Goal: Transaction & Acquisition: Purchase product/service

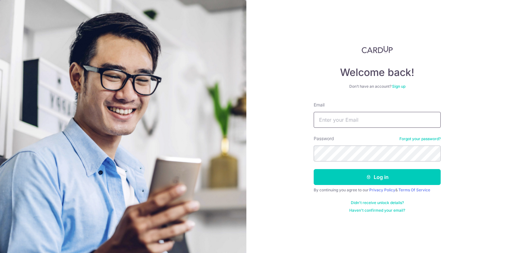
click at [340, 116] on input "Email" at bounding box center [377, 120] width 127 height 16
type input "[EMAIL_ADDRESS][DOMAIN_NAME]"
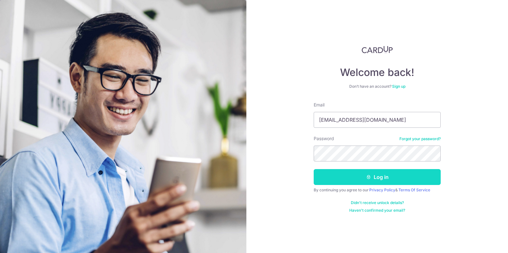
click at [354, 175] on button "Log in" at bounding box center [377, 177] width 127 height 16
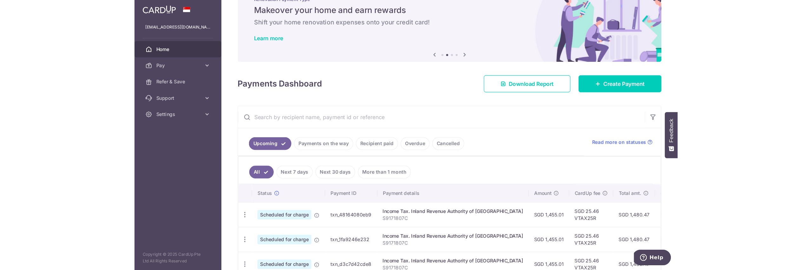
scroll to position [19, 0]
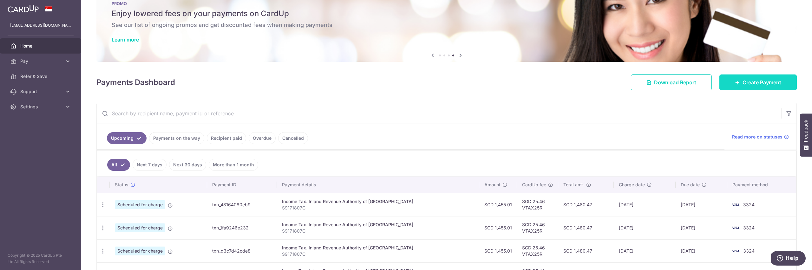
click at [507, 80] on span "Create Payment" at bounding box center [762, 83] width 39 height 8
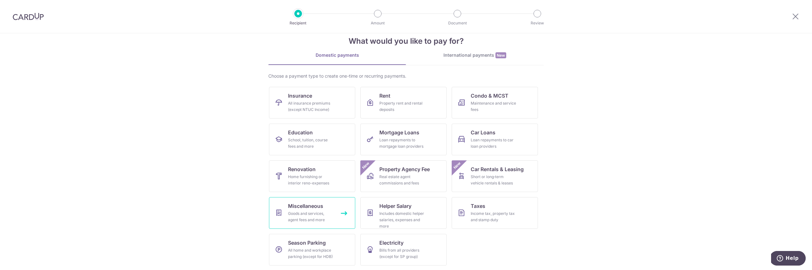
scroll to position [14, 0]
click at [507, 218] on div "Income tax, property tax and stamp duty" at bounding box center [494, 216] width 46 height 13
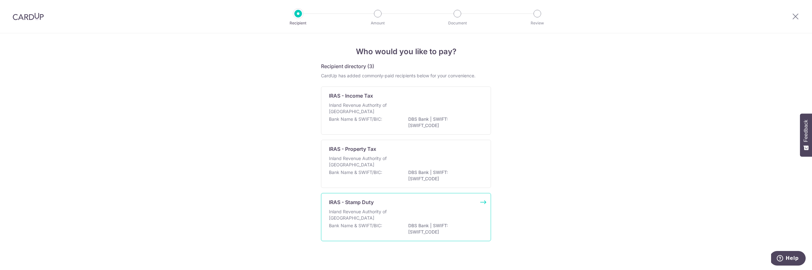
click at [407, 212] on div "Inland Revenue Authority of Singapore" at bounding box center [406, 216] width 154 height 14
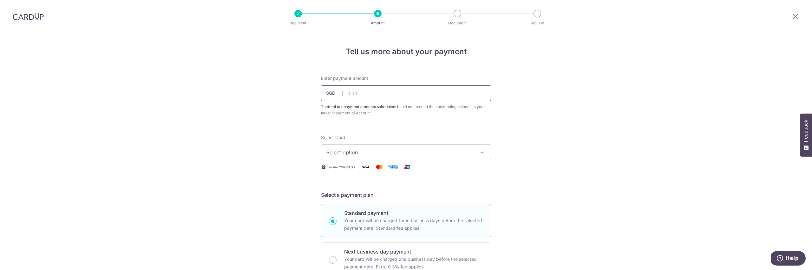
click at [350, 97] on input "text" at bounding box center [406, 93] width 170 height 16
click at [350, 153] on span "Select option" at bounding box center [401, 153] width 148 height 8
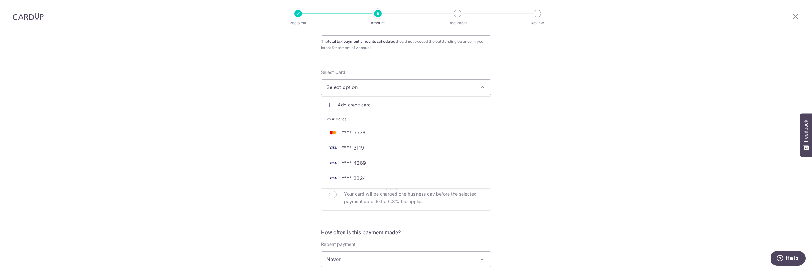
scroll to position [76, 0]
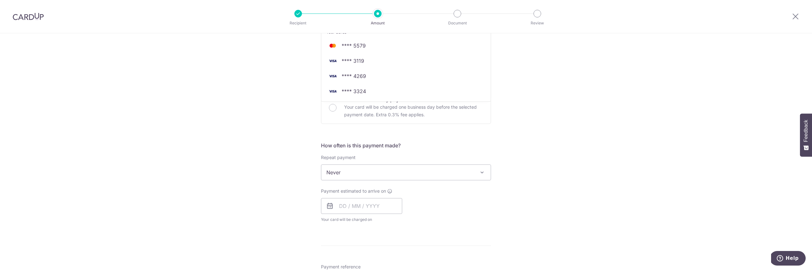
click at [264, 166] on div "Tell us more about your payment Enter payment amount SGD 41,480.00 41480.00 The…" at bounding box center [406, 175] width 812 height 589
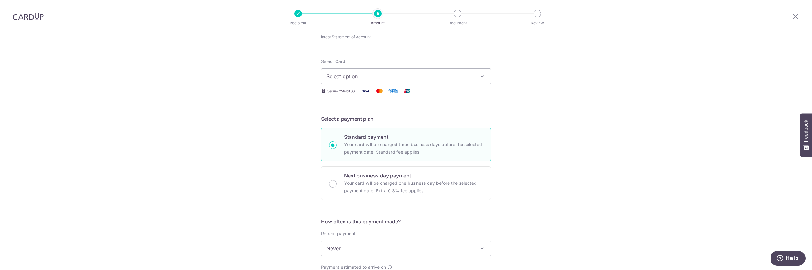
click at [384, 78] on span "Select option" at bounding box center [401, 77] width 148 height 8
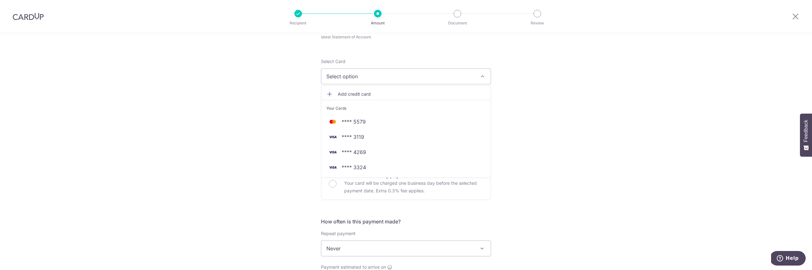
click at [257, 106] on div "Tell us more about your payment Enter payment amount SGD 41,480.00 41480.00 The…" at bounding box center [406, 251] width 812 height 589
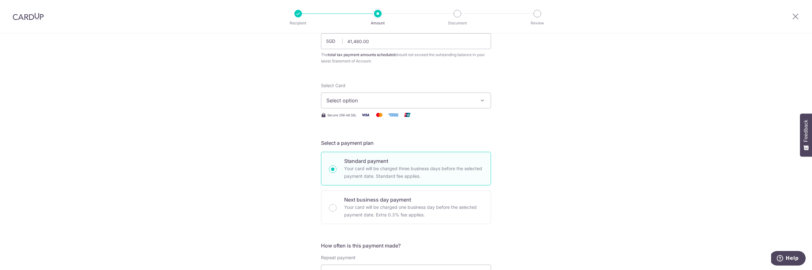
scroll to position [0, 0]
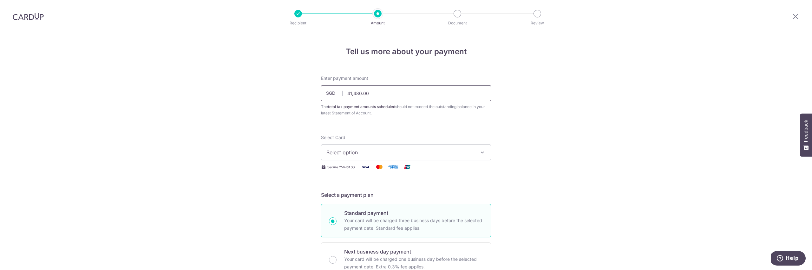
click at [352, 95] on input "41,480.00" at bounding box center [406, 93] width 170 height 16
type input "14,000.00"
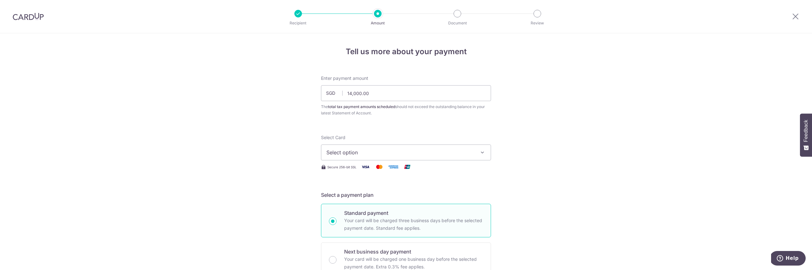
click at [350, 153] on span "Select option" at bounding box center [401, 153] width 148 height 8
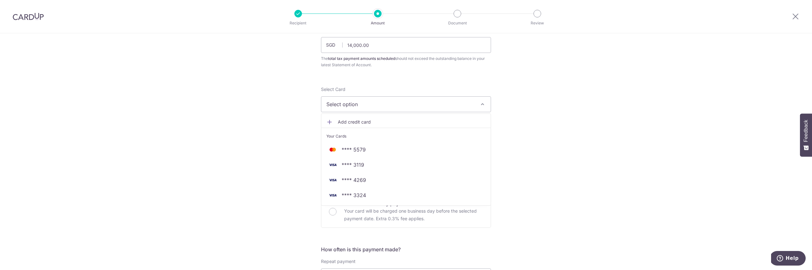
scroll to position [76, 0]
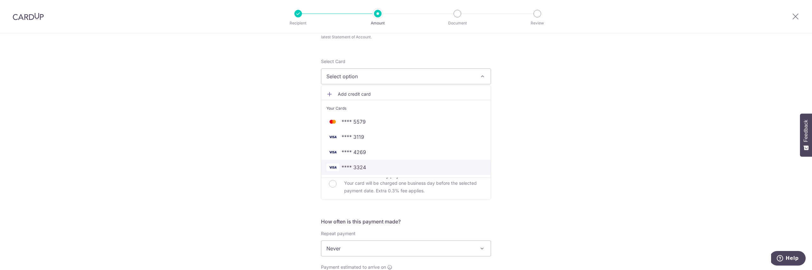
click at [366, 162] on link "**** 3324" at bounding box center [406, 167] width 169 height 15
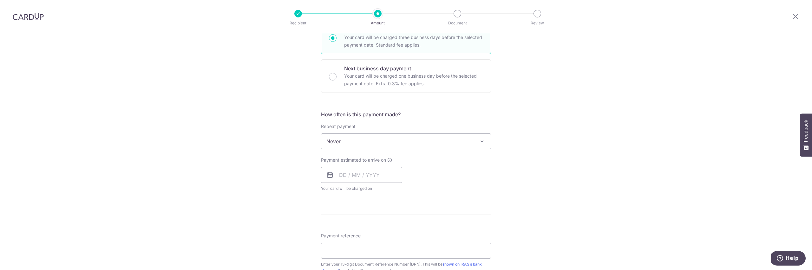
scroll to position [231, 0]
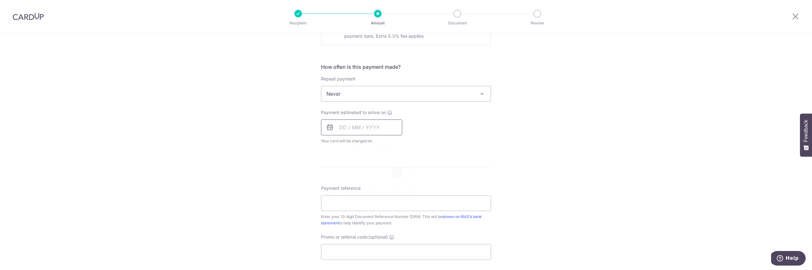
click at [335, 128] on input "text" at bounding box center [361, 128] width 81 height 16
click at [394, 172] on link "5" at bounding box center [398, 173] width 10 height 10
type input "[DATE]"
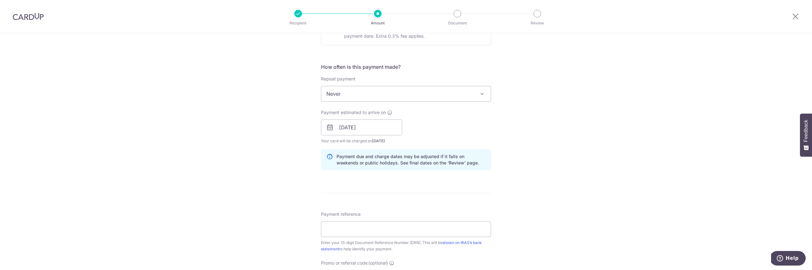
click at [482, 132] on div "Payment estimated to arrive on 05/09/2025 Prev Next Sep Oct Nov Dec 2025 2026 2…" at bounding box center [406, 126] width 178 height 35
click at [368, 228] on input "Payment reference" at bounding box center [406, 230] width 170 height 16
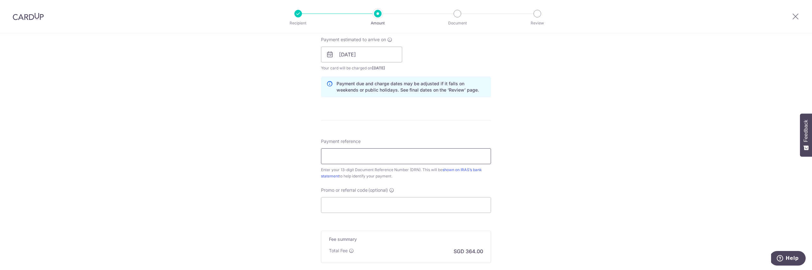
scroll to position [307, 0]
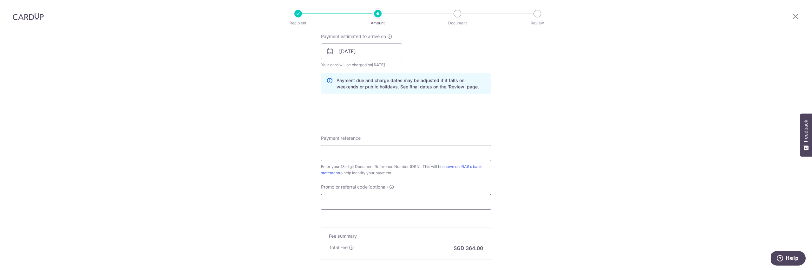
click at [370, 201] on input "Promo or referral code (optional)" at bounding box center [406, 202] width 170 height 16
paste input "TAX18"
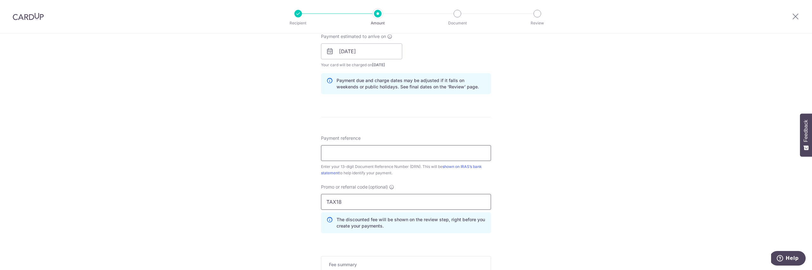
type input "TAX18"
click at [353, 155] on input "Payment reference" at bounding box center [406, 153] width 170 height 16
click at [382, 155] on input "Payment reference" at bounding box center [406, 153] width 170 height 16
paste input "2508278280887"
type input "2508278280887"
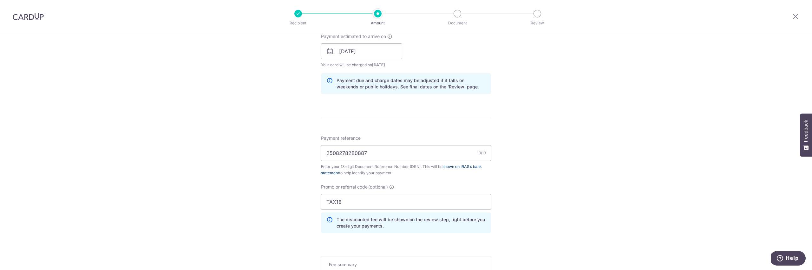
click at [459, 167] on link "shown on IRAS’s bank statement" at bounding box center [401, 169] width 161 height 11
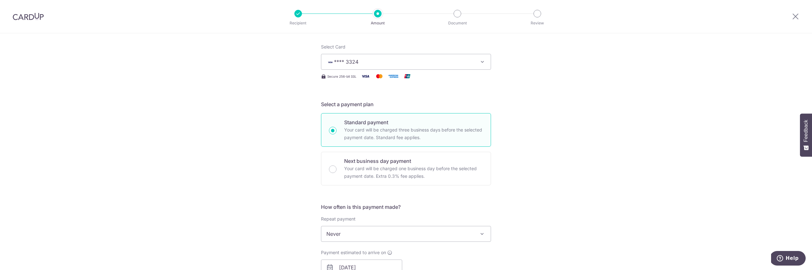
scroll to position [0, 0]
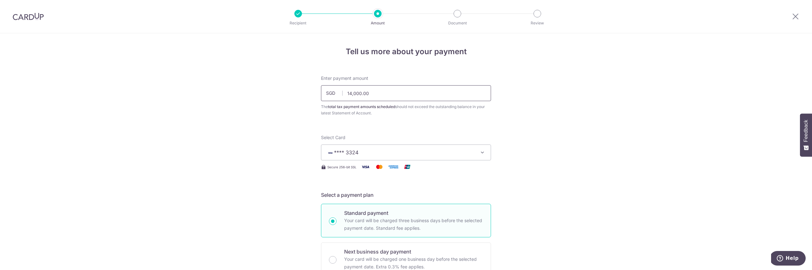
click at [355, 93] on input "14,000.00" at bounding box center [406, 93] width 170 height 16
click at [350, 94] on input "13,000.00" at bounding box center [406, 93] width 170 height 16
drag, startPoint x: 356, startPoint y: 93, endPoint x: 375, endPoint y: 97, distance: 19.9
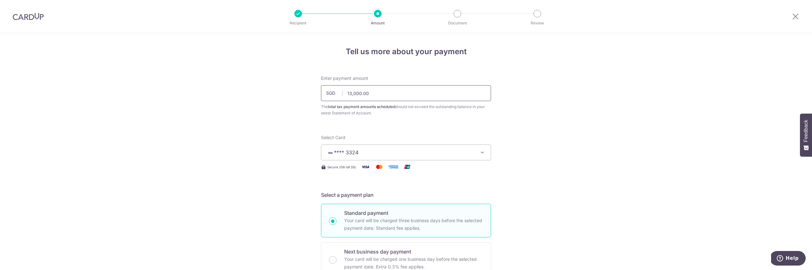
click at [356, 93] on input "13,000.00" at bounding box center [406, 93] width 170 height 16
drag, startPoint x: 252, startPoint y: 126, endPoint x: 414, endPoint y: 147, distance: 163.5
type input "13,500.00"
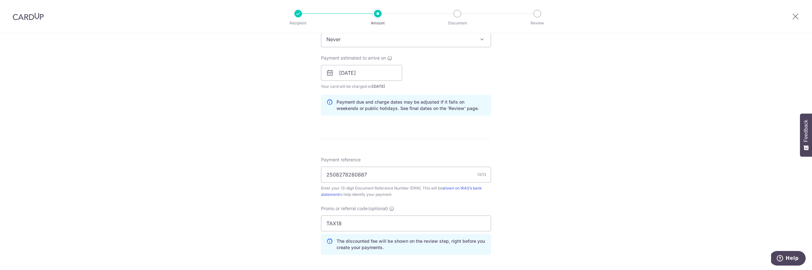
scroll to position [306, 0]
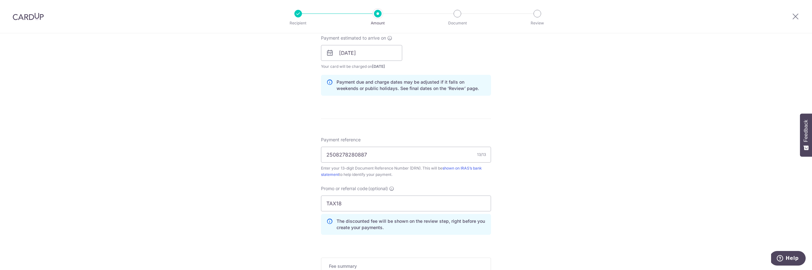
click at [406, 86] on p "Payment due and charge dates may be adjusted if it falls on weekends or public …" at bounding box center [411, 85] width 149 height 13
click at [392, 87] on p "Payment due and charge dates may be adjusted if it falls on weekends or public …" at bounding box center [411, 85] width 149 height 13
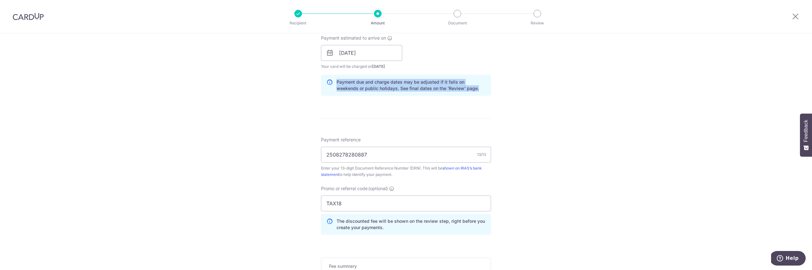
click at [392, 87] on p "Payment due and charge dates may be adjusted if it falls on weekends or public …" at bounding box center [411, 85] width 149 height 13
click at [362, 53] on input "[DATE]" at bounding box center [361, 53] width 81 height 16
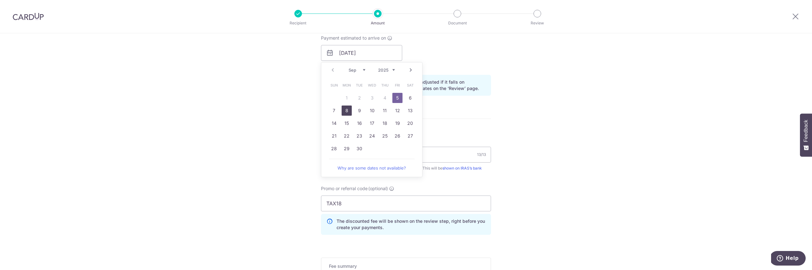
click at [345, 112] on link "8" at bounding box center [347, 111] width 10 height 10
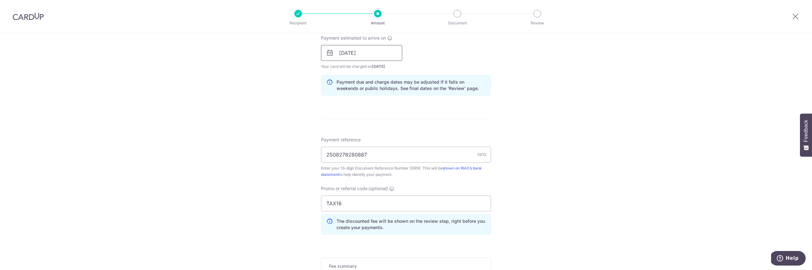
click at [372, 55] on input "08/09/2025" at bounding box center [361, 53] width 81 height 16
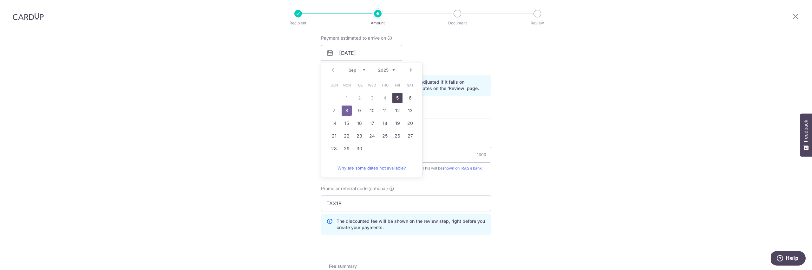
drag, startPoint x: 396, startPoint y: 96, endPoint x: 299, endPoint y: 109, distance: 98.7
click at [396, 96] on link "5" at bounding box center [398, 98] width 10 height 10
type input "[DATE]"
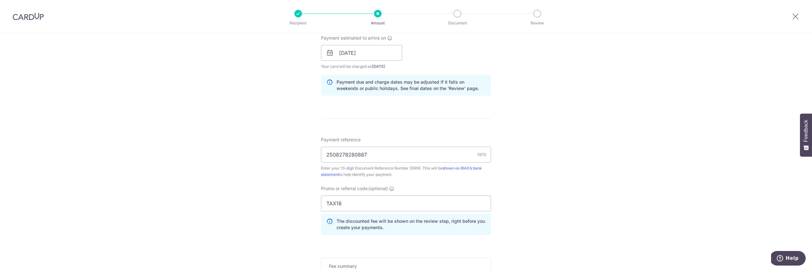
click at [399, 87] on p "Payment due and charge dates may be adjusted if it falls on weekends or public …" at bounding box center [411, 85] width 149 height 13
click at [369, 88] on p "Payment due and charge dates may be adjusted if it falls on weekends or public …" at bounding box center [411, 85] width 149 height 13
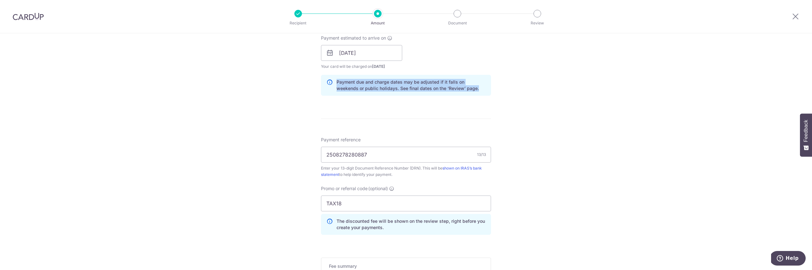
click at [369, 88] on p "Payment due and charge dates may be adjusted if it falls on weekends or public …" at bounding box center [411, 85] width 149 height 13
click at [391, 87] on p "Payment due and charge dates may be adjusted if it falls on weekends or public …" at bounding box center [411, 85] width 149 height 13
click at [364, 88] on p "Payment due and charge dates may be adjusted if it falls on weekends or public …" at bounding box center [411, 85] width 149 height 13
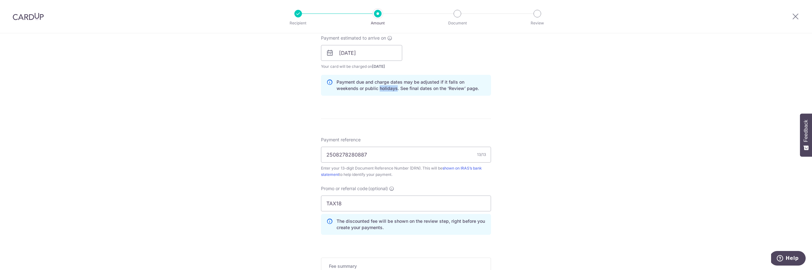
click at [364, 88] on p "Payment due and charge dates may be adjusted if it falls on weekends or public …" at bounding box center [411, 85] width 149 height 13
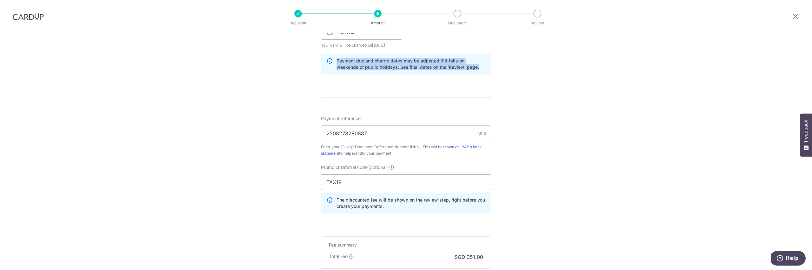
scroll to position [407, 0]
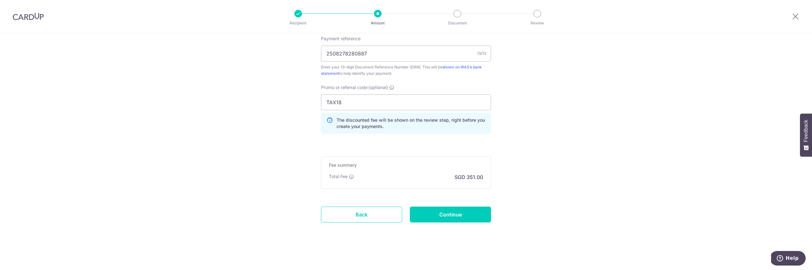
click at [382, 120] on p "The discounted fee will be shown on the review step, right before you create yo…" at bounding box center [411, 123] width 149 height 13
click at [361, 125] on p "The discounted fee will be shown on the review step, right before you create yo…" at bounding box center [411, 123] width 149 height 13
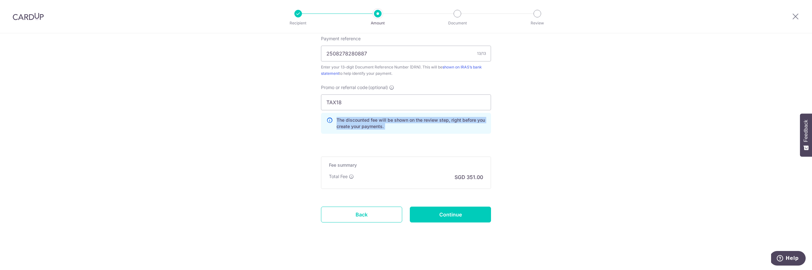
click at [361, 125] on p "The discounted fee will be shown on the review step, right before you create yo…" at bounding box center [411, 123] width 149 height 13
click at [388, 128] on p "The discounted fee will be shown on the review step, right before you create yo…" at bounding box center [411, 123] width 149 height 13
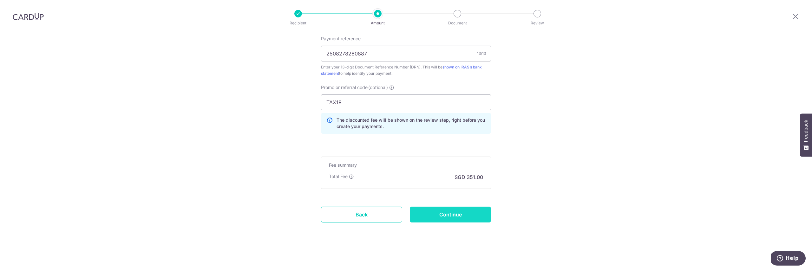
click at [429, 212] on input "Continue" at bounding box center [450, 215] width 81 height 16
type input "Create Schedule"
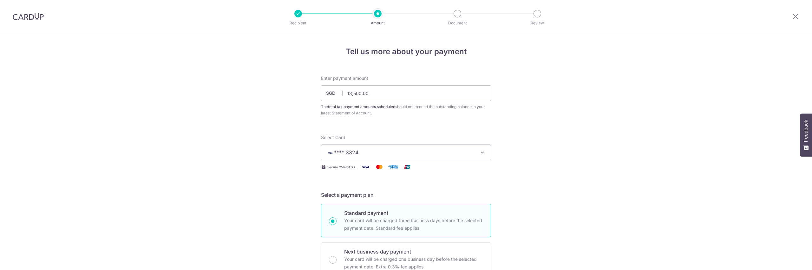
scroll to position [416, 0]
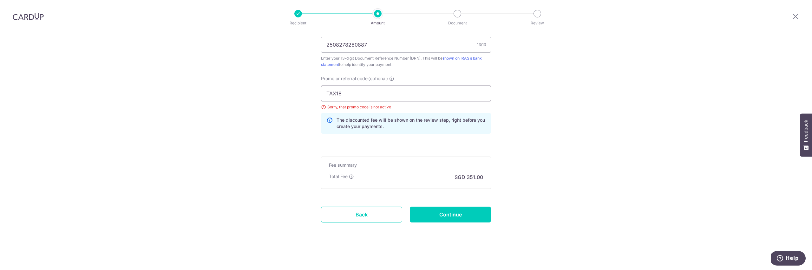
click at [343, 95] on input "TAX18" at bounding box center [406, 94] width 170 height 16
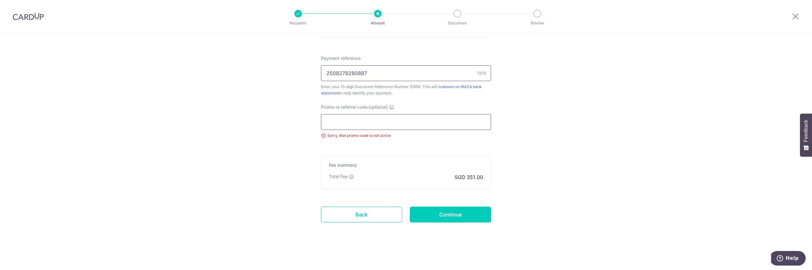
scroll to position [387, 0]
paste input "VTAX25ONE"
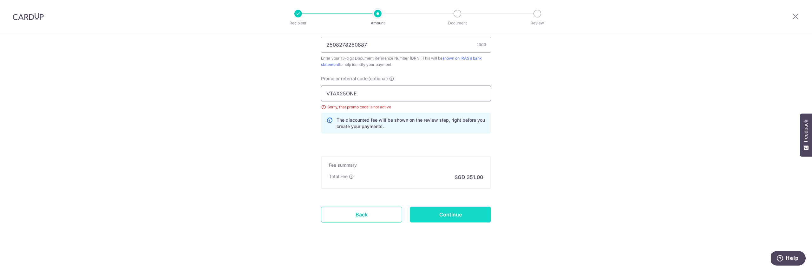
type input "VTAX25ONE"
click at [439, 213] on input "Continue" at bounding box center [450, 215] width 81 height 16
type input "Update Schedule"
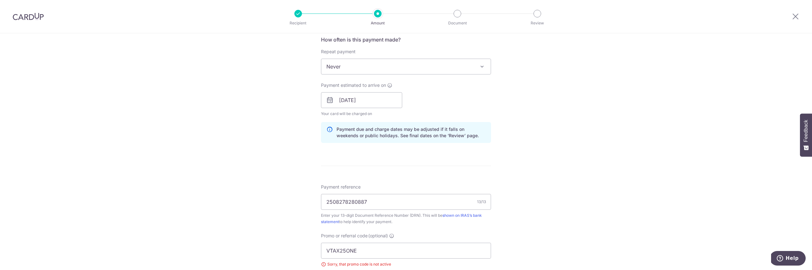
scroll to position [385, 0]
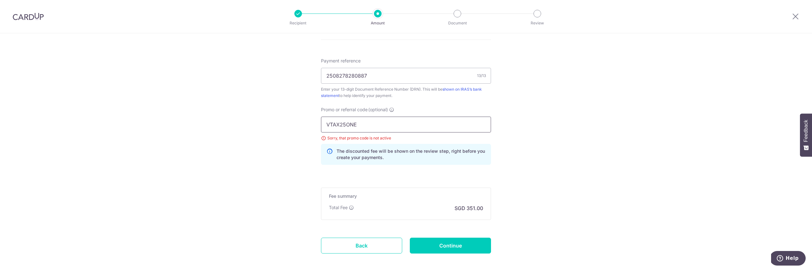
click at [367, 129] on input "VTAX25ONE" at bounding box center [406, 125] width 170 height 16
click at [339, 121] on input "VTAX25ONE" at bounding box center [406, 125] width 170 height 16
paste input "MCTAX25N"
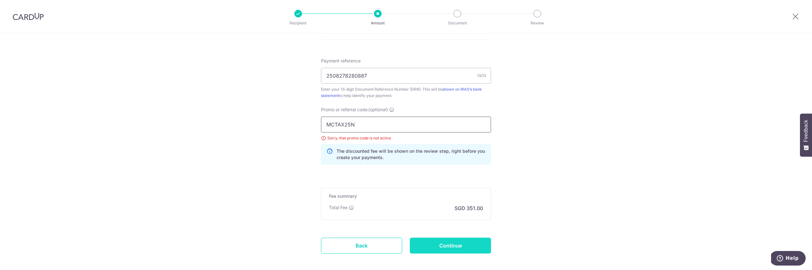
type input "MCTAX25N"
click at [434, 245] on input "Continue" at bounding box center [450, 246] width 81 height 16
type input "Update Schedule"
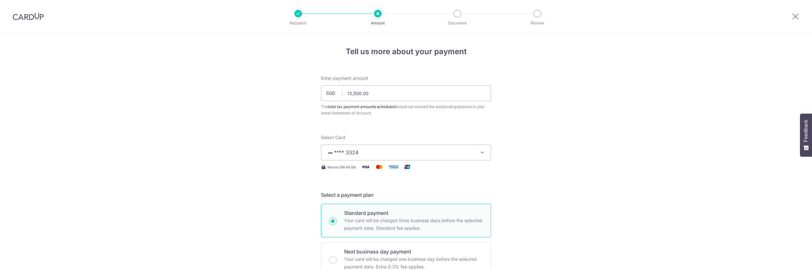
scroll to position [416, 0]
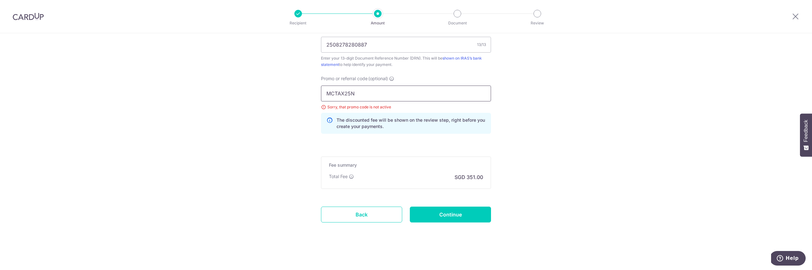
click at [379, 92] on input "MCTAX25N" at bounding box center [406, 94] width 170 height 16
paste input "OFF225"
type input "OFF225"
click at [461, 214] on input "Continue" at bounding box center [450, 215] width 81 height 16
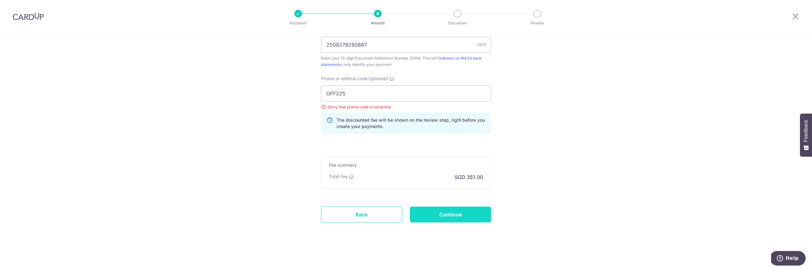
type input "Update Schedule"
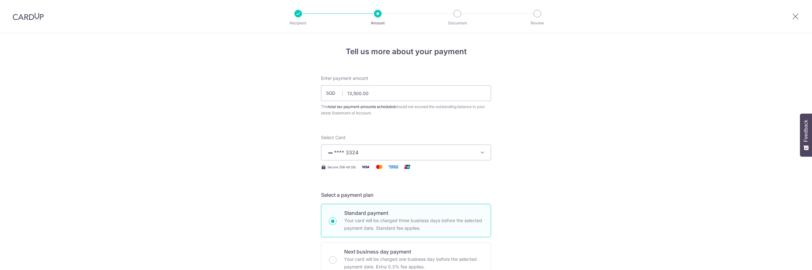
scroll to position [416, 0]
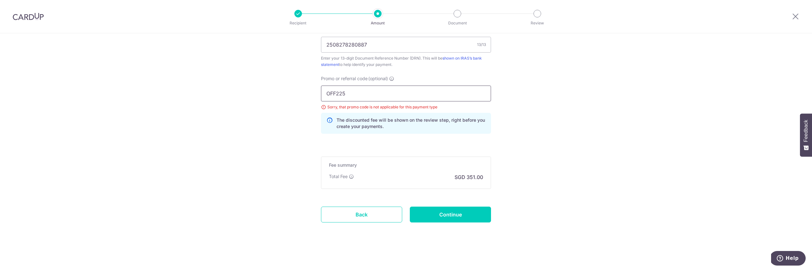
click at [349, 94] on input "OFF225" at bounding box center [406, 94] width 170 height 16
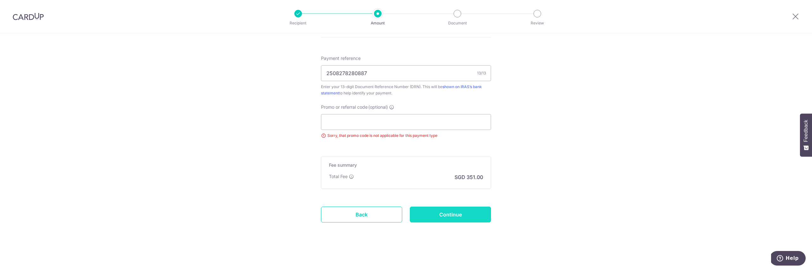
click at [448, 210] on input "Continue" at bounding box center [450, 215] width 81 height 16
type input "Update Schedule"
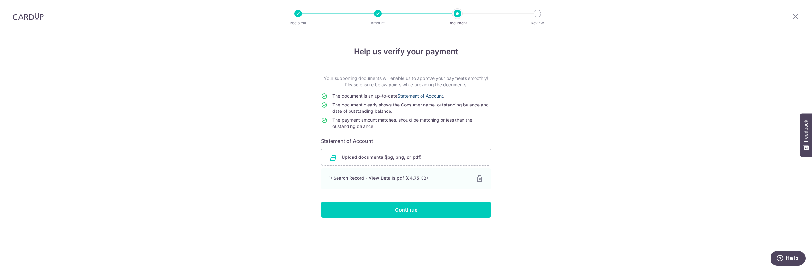
click at [422, 96] on link "Statement of Account" at bounding box center [421, 95] width 46 height 5
click at [400, 211] on input "Continue" at bounding box center [406, 210] width 170 height 16
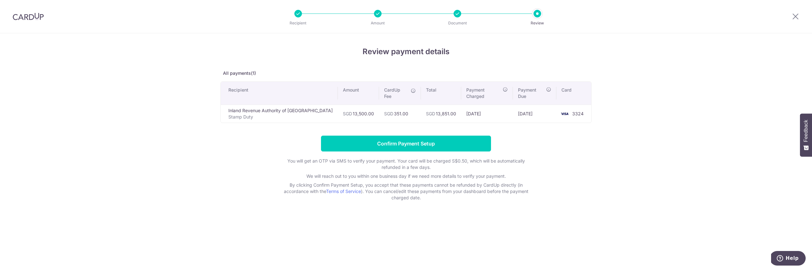
click at [383, 107] on td "SGD 351.00" at bounding box center [400, 114] width 42 height 18
click at [380, 109] on td "SGD 351.00" at bounding box center [400, 114] width 42 height 18
click at [434, 108] on td "SGD 13,851.00" at bounding box center [441, 114] width 40 height 18
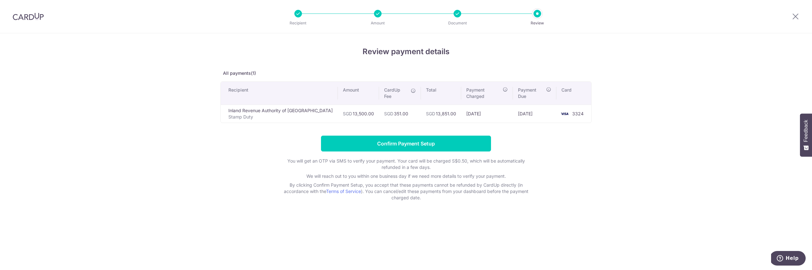
click at [434, 108] on td "SGD 13,851.00" at bounding box center [441, 114] width 40 height 18
click at [370, 141] on input "Confirm Payment Setup" at bounding box center [406, 144] width 170 height 16
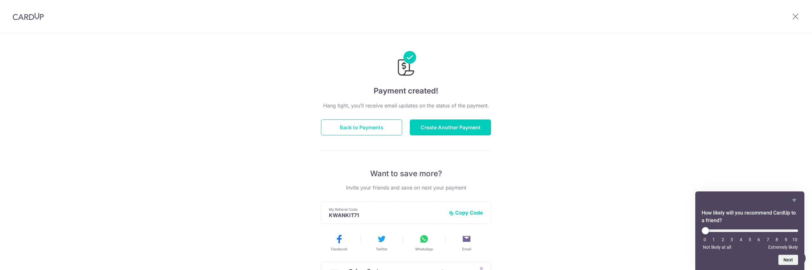
click at [379, 130] on button "Back to Payments" at bounding box center [361, 128] width 81 height 16
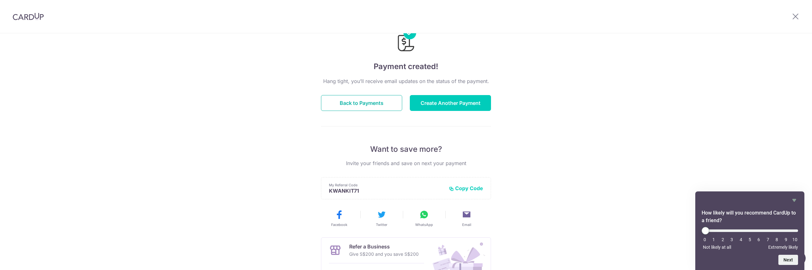
scroll to position [102, 0]
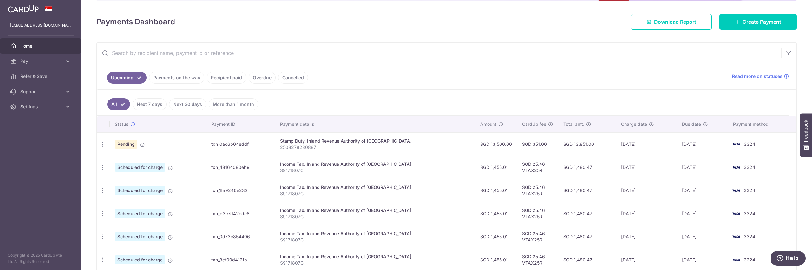
scroll to position [107, 0]
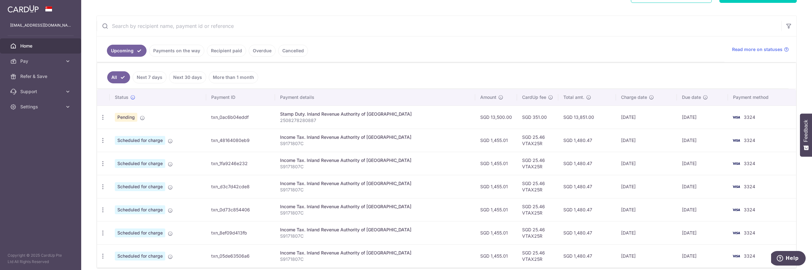
click at [475, 115] on td "SGD 13,500.00" at bounding box center [496, 117] width 42 height 23
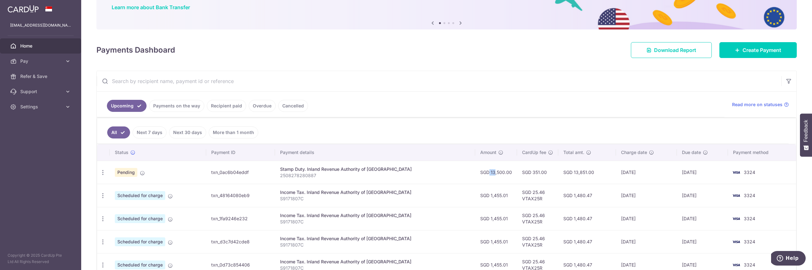
scroll to position [48, 0]
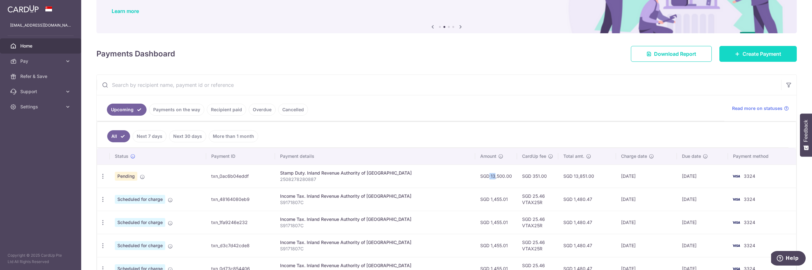
click at [755, 48] on link "Create Payment" at bounding box center [758, 54] width 77 height 16
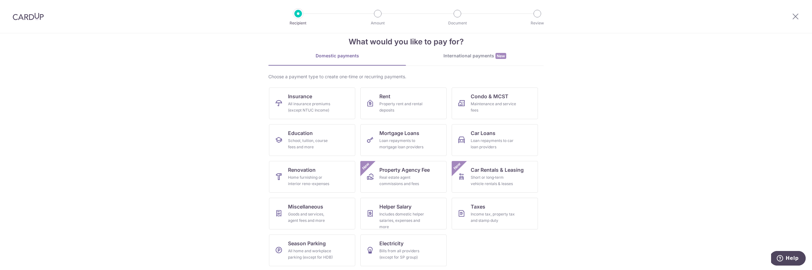
scroll to position [14, 0]
click at [482, 207] on span "Taxes" at bounding box center [478, 206] width 15 height 8
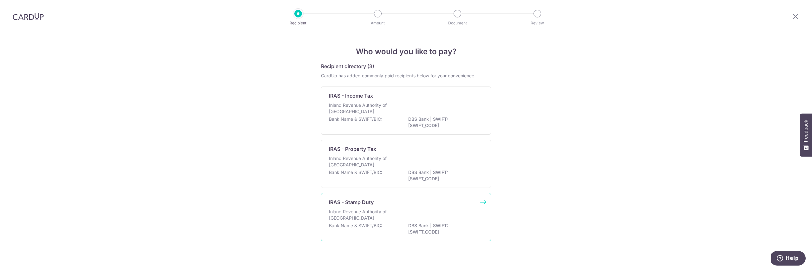
click at [374, 211] on p "Inland Revenue Authority of Singapore" at bounding box center [362, 215] width 67 height 13
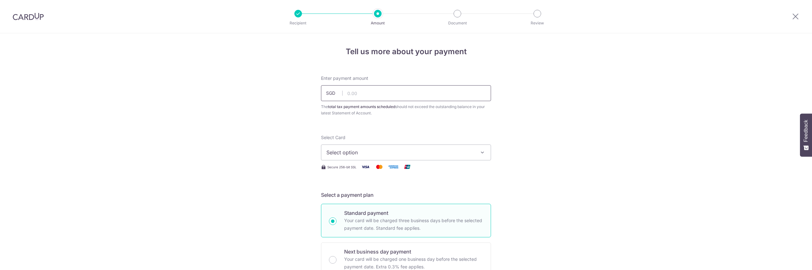
scroll to position [38, 0]
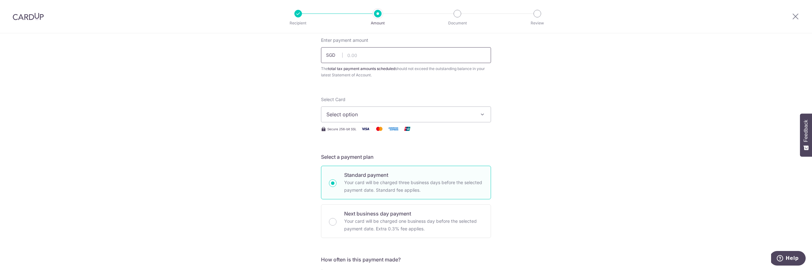
click at [355, 53] on input "text" at bounding box center [406, 55] width 170 height 16
type input "27,980.00"
click at [363, 110] on button "Select option" at bounding box center [406, 115] width 170 height 16
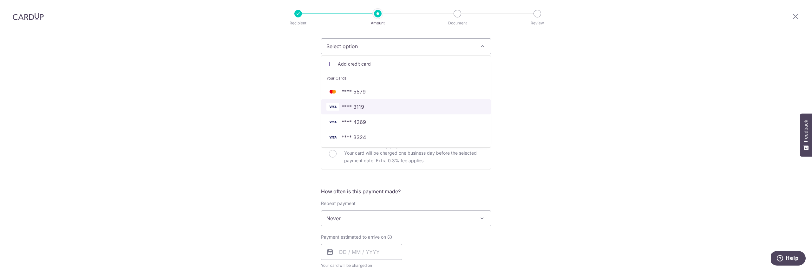
scroll to position [114, 0]
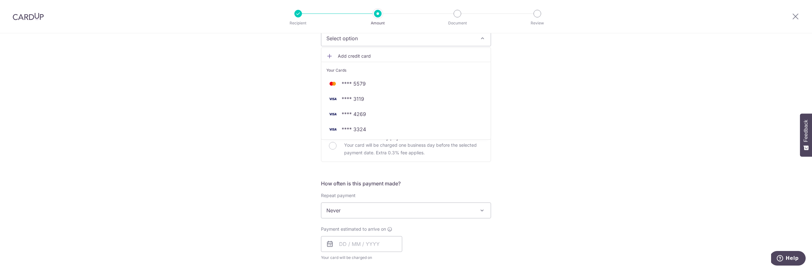
click at [348, 53] on span "Add credit card" at bounding box center [412, 56] width 148 height 6
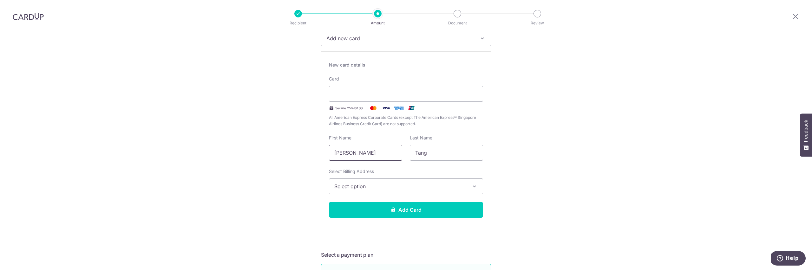
click at [357, 152] on input "[PERSON_NAME]" at bounding box center [365, 153] width 73 height 16
click at [373, 191] on button "Select option" at bounding box center [406, 187] width 154 height 16
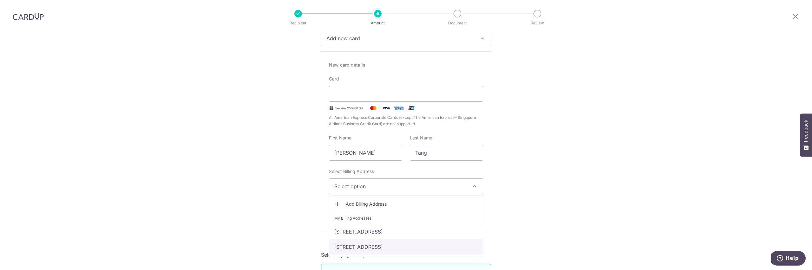
click at [372, 245] on link "[STREET_ADDRESS]" at bounding box center [406, 247] width 154 height 15
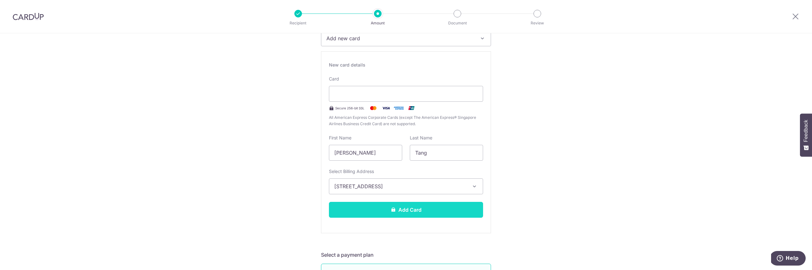
click at [354, 208] on button "Add Card" at bounding box center [406, 210] width 154 height 16
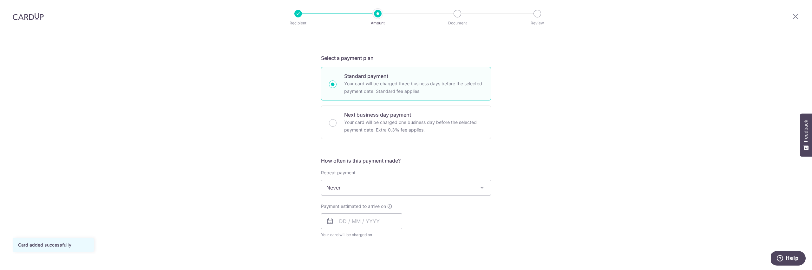
scroll to position [203, 0]
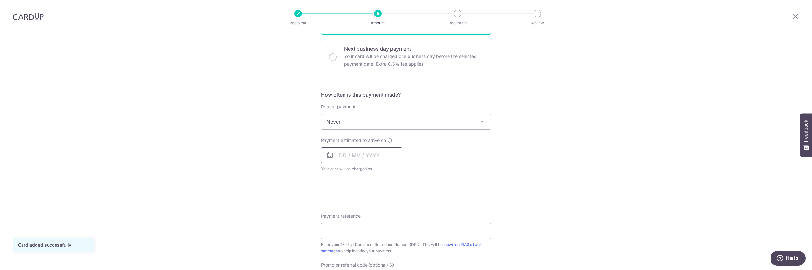
click at [360, 155] on input "text" at bounding box center [361, 156] width 81 height 16
click at [396, 197] on link "5" at bounding box center [398, 201] width 10 height 10
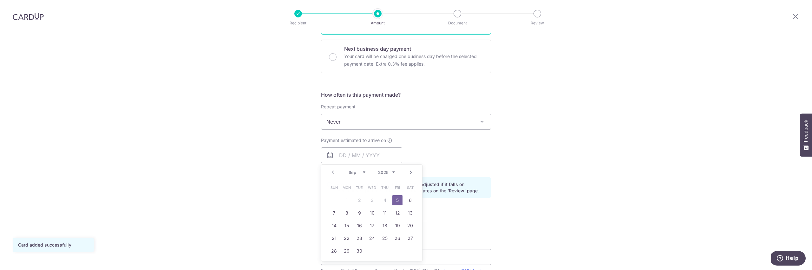
type input "[DATE]"
click at [260, 178] on div "Tell us more about your payment Enter payment amount SGD 27,980.00 27980.00 The…" at bounding box center [406, 137] width 812 height 615
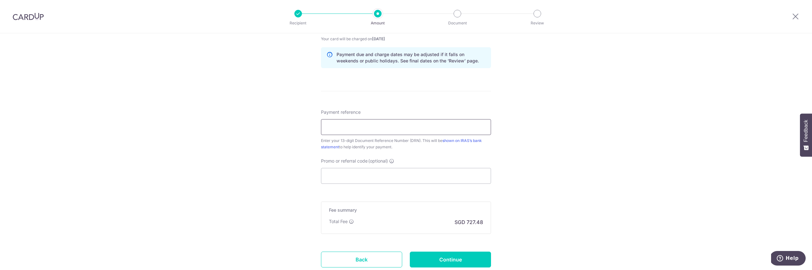
click at [335, 134] on input "Payment reference" at bounding box center [406, 127] width 170 height 16
paste input "2508278280887"
type input "2508278280887"
click at [349, 173] on input "Promo or referral code (optional)" at bounding box center [406, 176] width 170 height 16
paste input "MCTAX25"
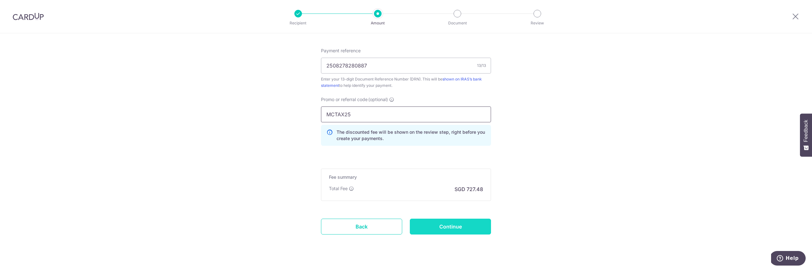
scroll to position [407, 0]
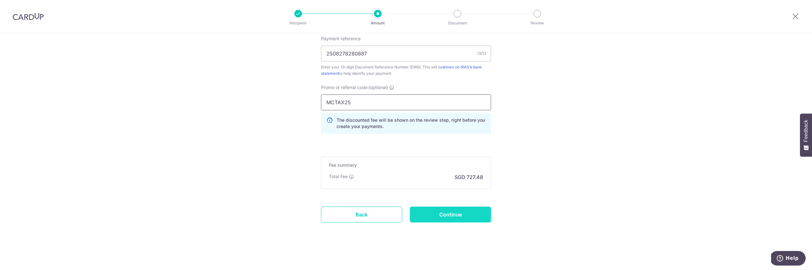
type input "MCTAX25"
click at [449, 218] on input "Continue" at bounding box center [450, 215] width 81 height 16
type input "Create Schedule"
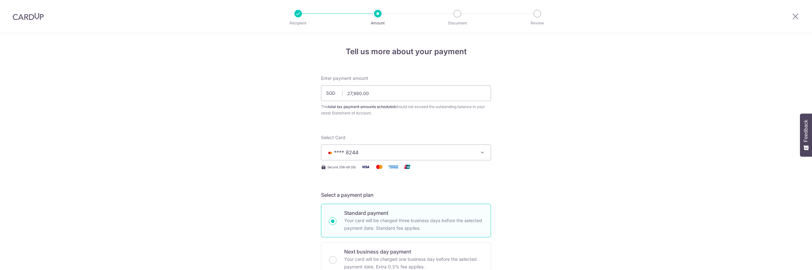
scroll to position [437, 0]
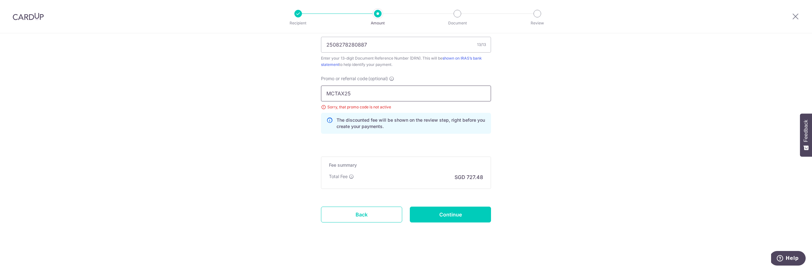
click at [353, 99] on input "MCTAX25" at bounding box center [406, 94] width 170 height 16
paste input "N"
type input "MCTAX25N"
click at [438, 214] on input "Continue" at bounding box center [450, 215] width 81 height 16
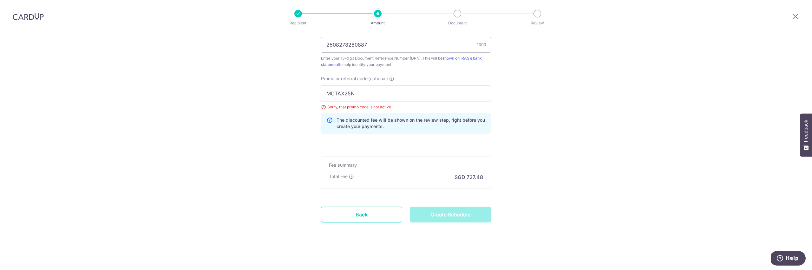
type input "Create Schedule"
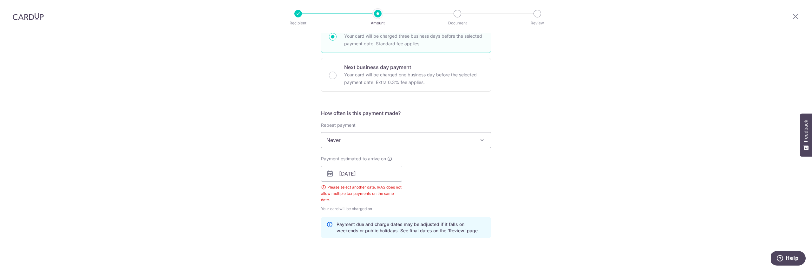
scroll to position [190, 0]
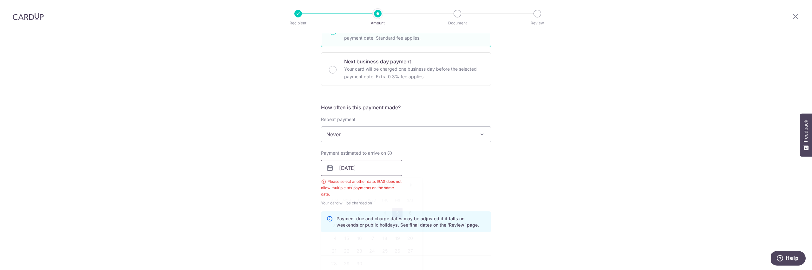
click at [362, 171] on input "05/09/2025" at bounding box center [361, 168] width 81 height 16
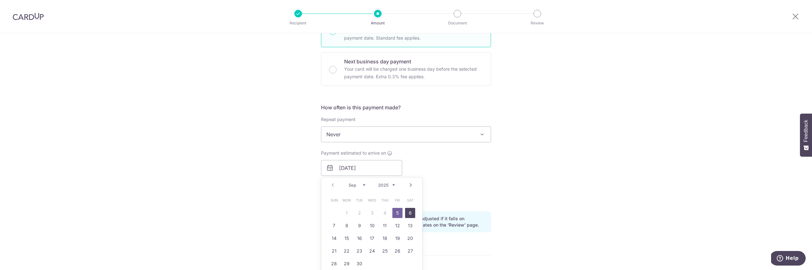
click at [410, 217] on link "6" at bounding box center [410, 213] width 10 height 10
type input "06/09/2025"
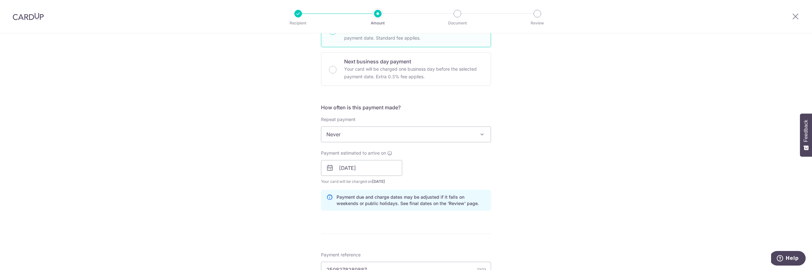
click at [242, 189] on div "Tell us more about your payment Enter payment amount SGD 27,980.00 27980.00 The…" at bounding box center [406, 169] width 812 height 653
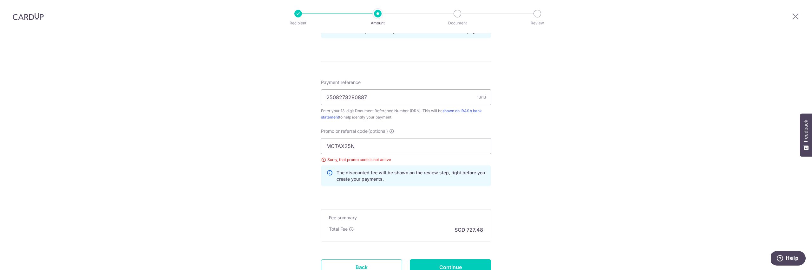
scroll to position [382, 0]
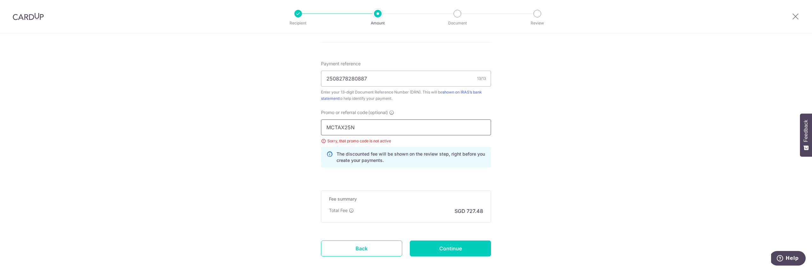
click at [369, 127] on input "MCTAX25N" at bounding box center [406, 128] width 170 height 16
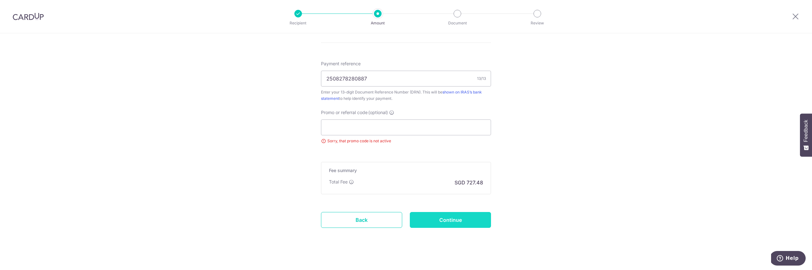
click at [425, 221] on input "Continue" at bounding box center [450, 220] width 81 height 16
type input "Create Schedule"
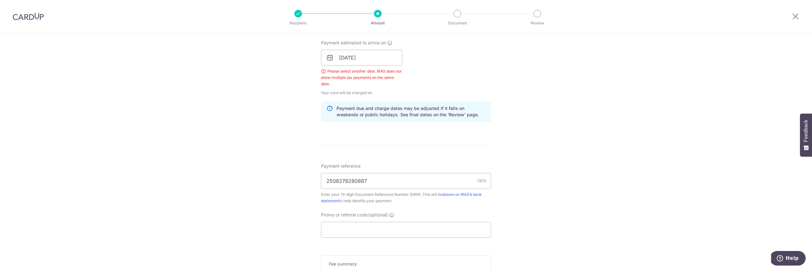
scroll to position [298, 0]
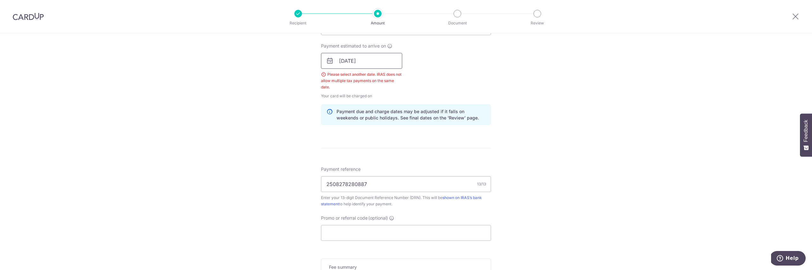
click at [376, 58] on input "06/09/2025" at bounding box center [361, 61] width 81 height 16
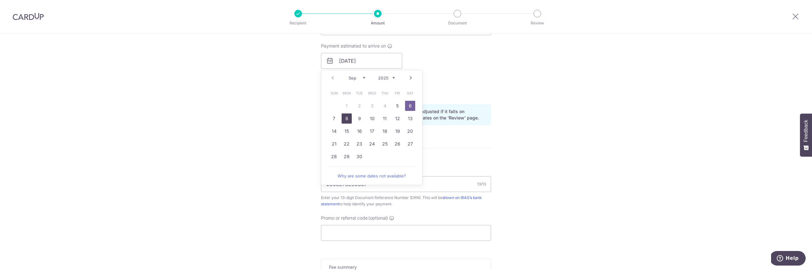
click at [342, 118] on link "8" at bounding box center [347, 119] width 10 height 10
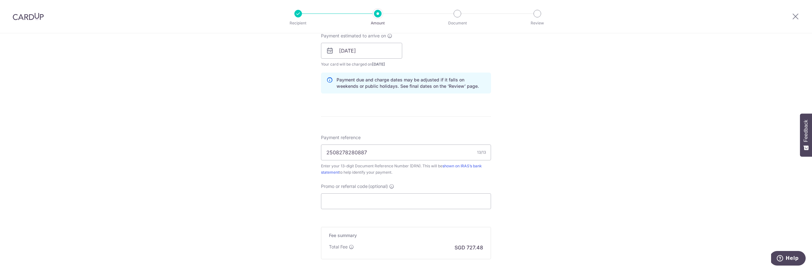
scroll to position [236, 0]
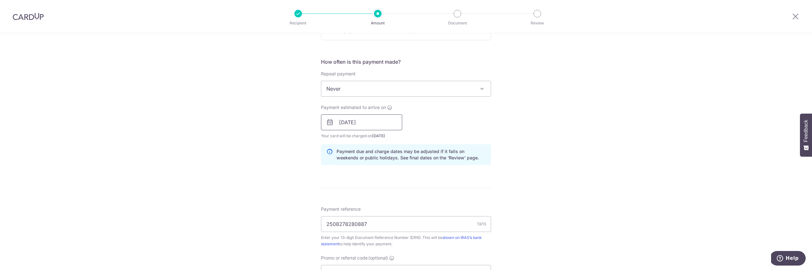
click at [377, 125] on input "08/09/2025" at bounding box center [361, 123] width 81 height 16
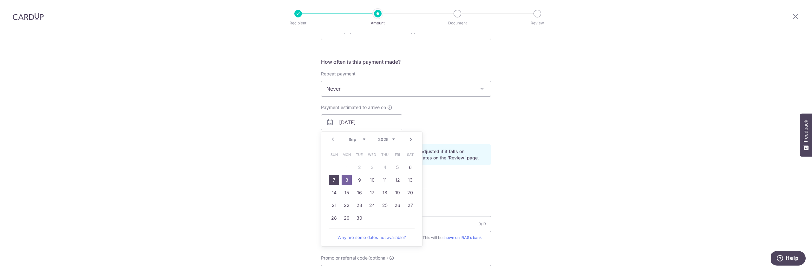
click at [332, 177] on link "7" at bounding box center [334, 180] width 10 height 10
click at [302, 176] on div "Tell us more about your payment Enter payment amount SGD 27,980.00 27980.00 The…" at bounding box center [406, 104] width 812 height 615
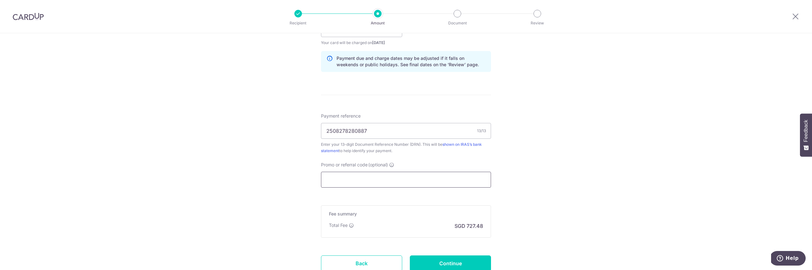
scroll to position [282, 0]
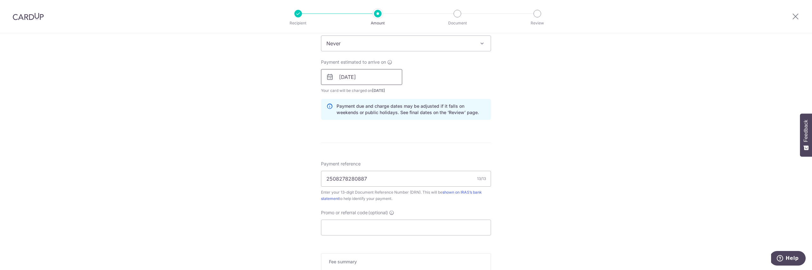
click at [377, 77] on input "07/09/2025" at bounding box center [361, 77] width 81 height 16
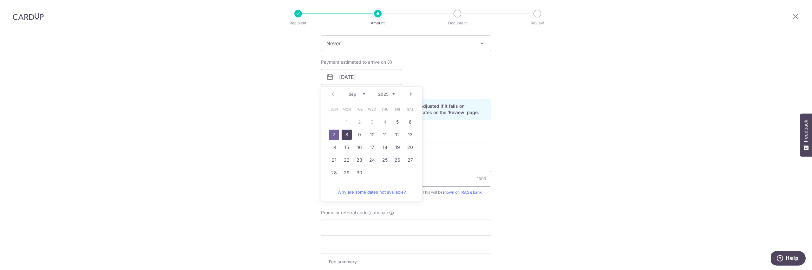
click at [342, 133] on link "8" at bounding box center [347, 135] width 10 height 10
type input "[DATE]"
click at [288, 144] on div "Tell us more about your payment Enter payment amount SGD 27,980.00 27980.00 The…" at bounding box center [406, 59] width 812 height 615
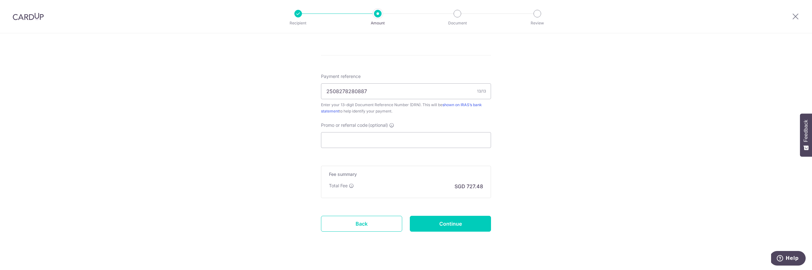
scroll to position [378, 0]
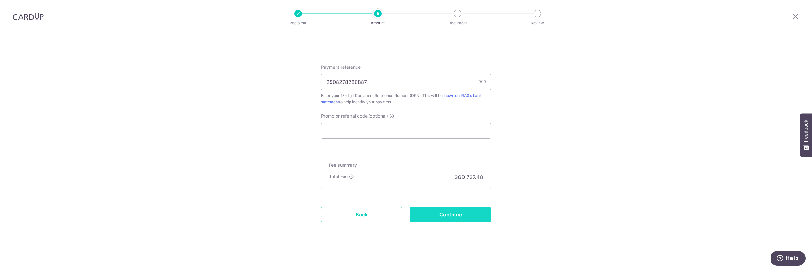
click at [463, 215] on input "Continue" at bounding box center [450, 215] width 81 height 16
type input "Create Schedule"
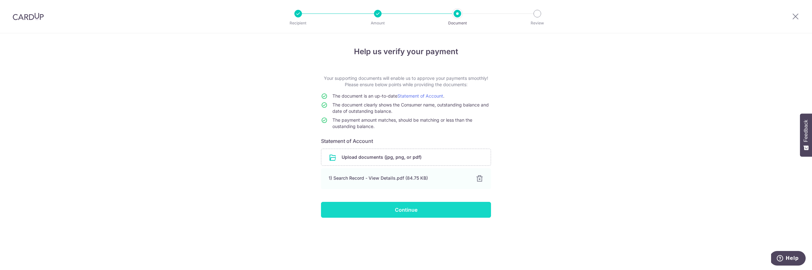
click at [373, 214] on input "Continue" at bounding box center [406, 210] width 170 height 16
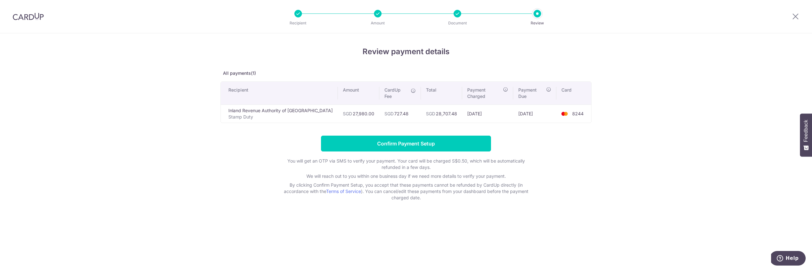
click at [385, 107] on td "SGD 727.48" at bounding box center [401, 114] width 42 height 18
click at [384, 107] on td "SGD 727.48" at bounding box center [401, 114] width 42 height 18
click at [434, 109] on td "SGD 28,707.48" at bounding box center [441, 114] width 41 height 18
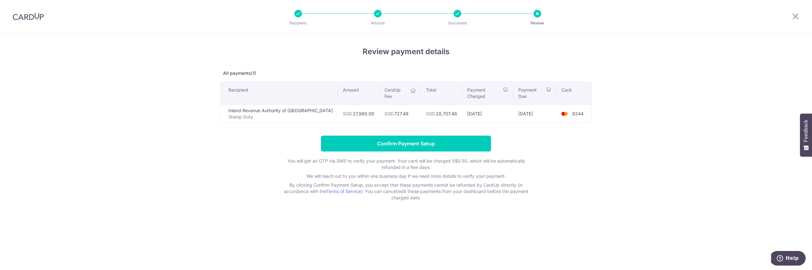
click at [434, 109] on td "SGD 28,707.48" at bounding box center [441, 114] width 41 height 18
click at [429, 108] on td "SGD 28,707.48" at bounding box center [441, 114] width 41 height 18
click at [414, 137] on input "Confirm Payment Setup" at bounding box center [406, 144] width 170 height 16
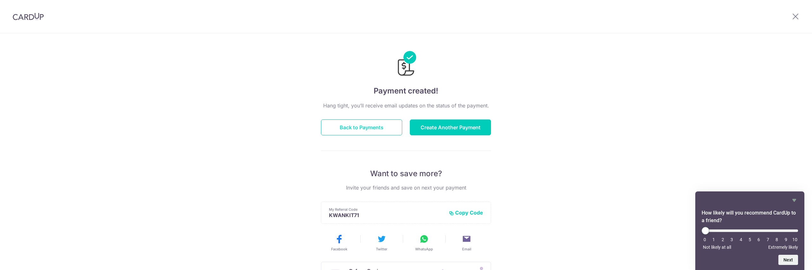
click at [364, 130] on button "Back to Payments" at bounding box center [361, 128] width 81 height 16
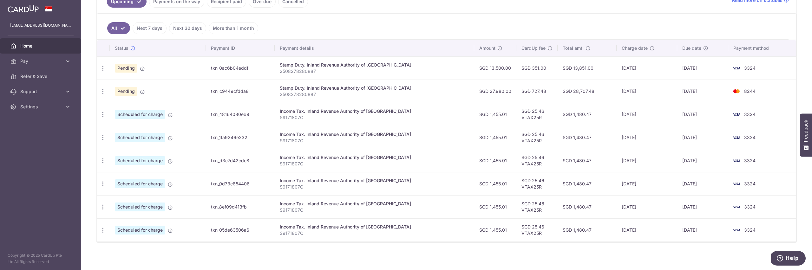
scroll to position [159, 0]
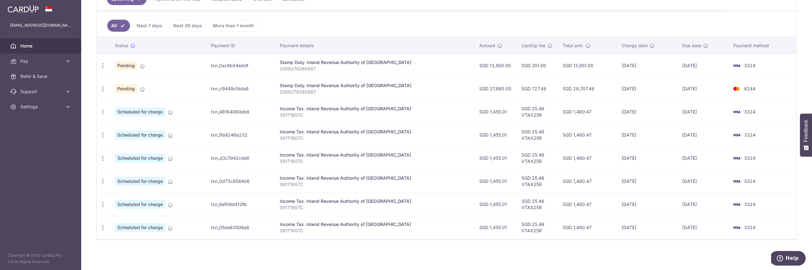
click at [480, 65] on td "SGD 13,500.00" at bounding box center [495, 65] width 42 height 23
